Goal: Navigation & Orientation: Find specific page/section

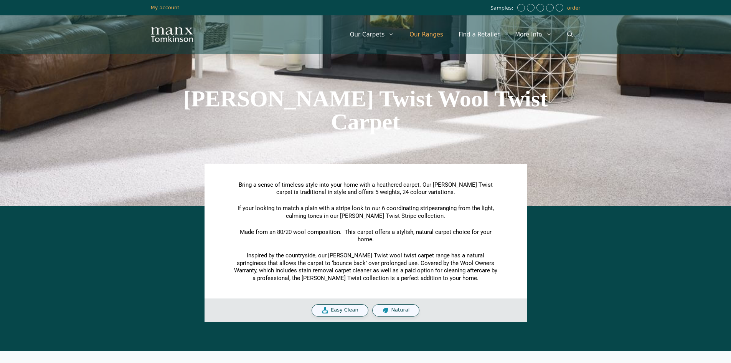
click at [439, 33] on link "Our Ranges" at bounding box center [426, 34] width 49 height 23
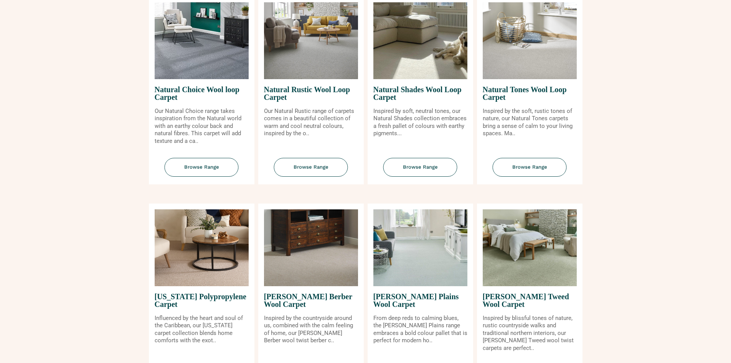
scroll to position [691, 0]
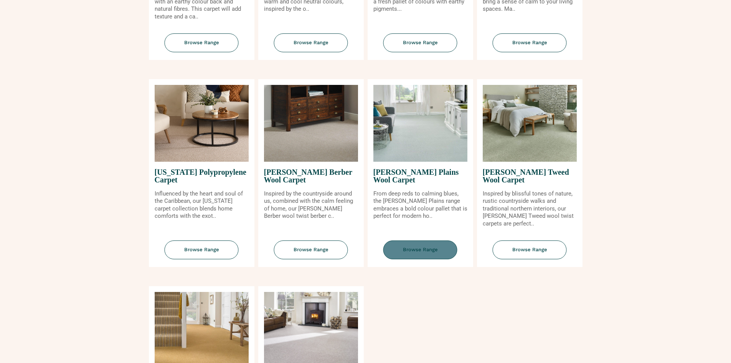
click at [418, 249] on span "Browse Range" at bounding box center [421, 249] width 74 height 19
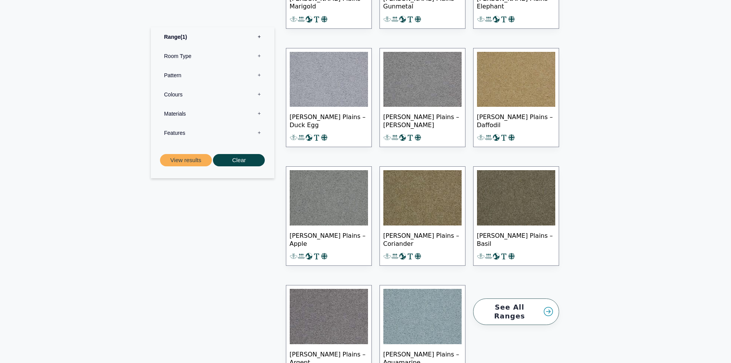
scroll to position [921, 0]
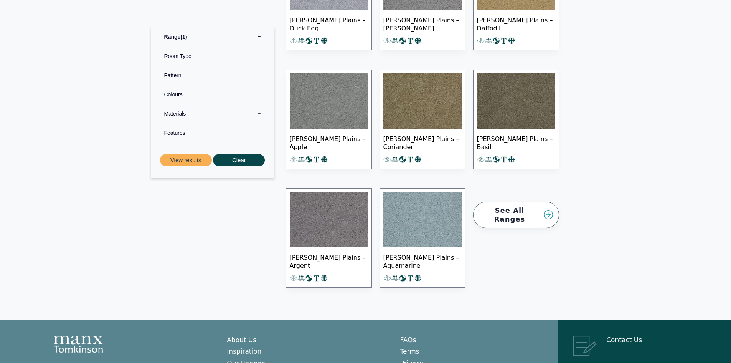
click at [512, 142] on span "[PERSON_NAME] Plains – Basil" at bounding box center [516, 142] width 78 height 27
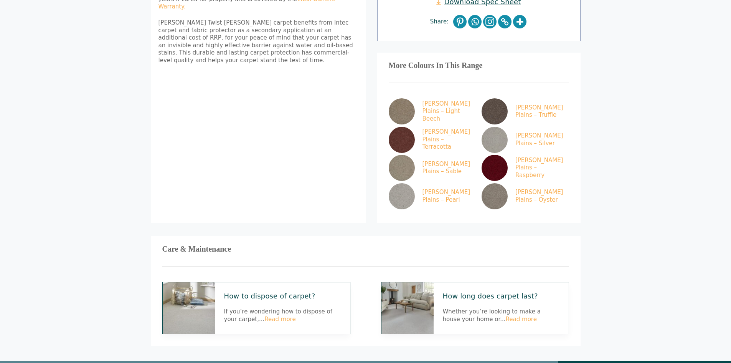
scroll to position [384, 0]
